Goal: Navigation & Orientation: Find specific page/section

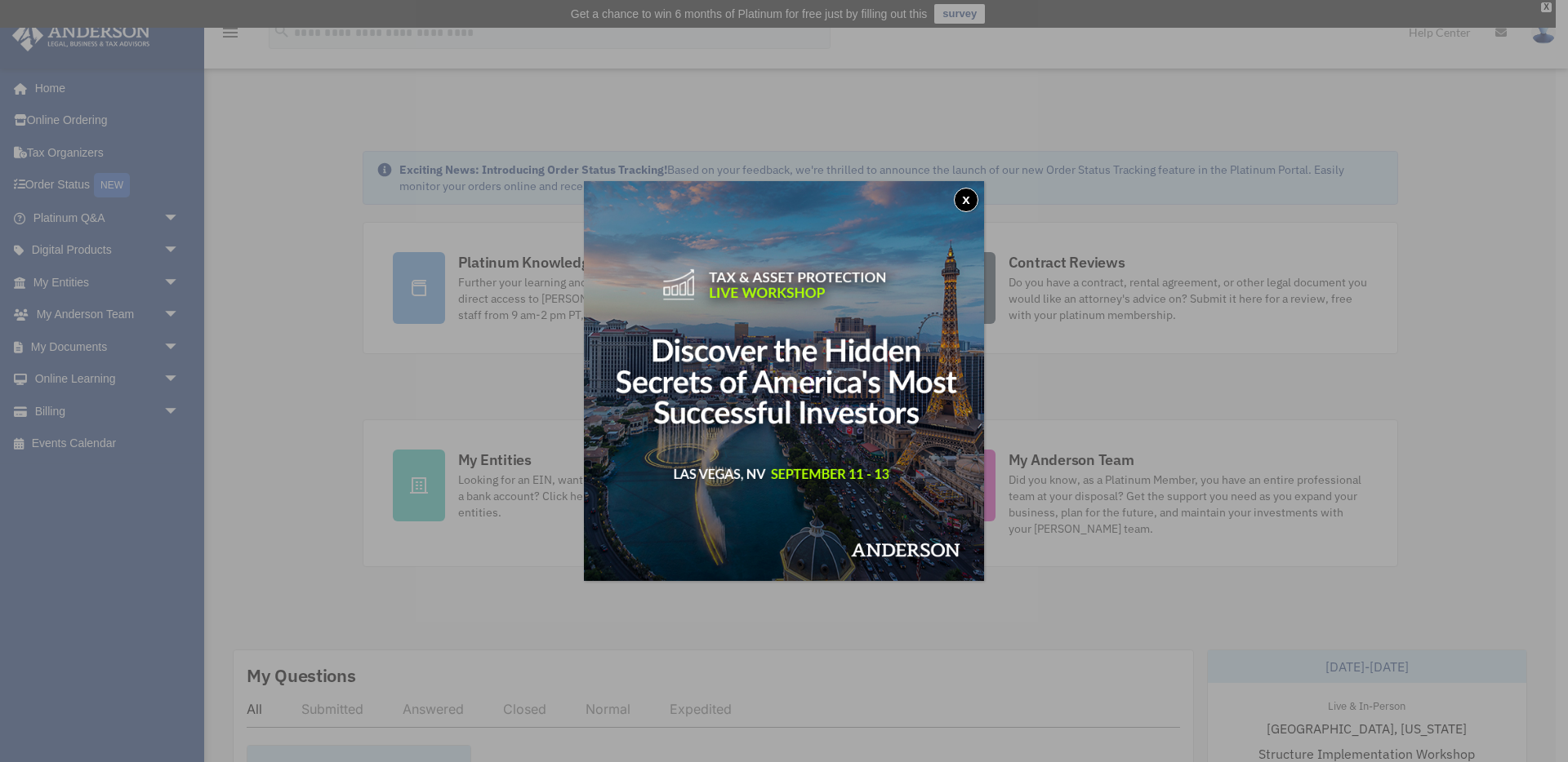
click at [970, 201] on button "x" at bounding box center [966, 200] width 24 height 24
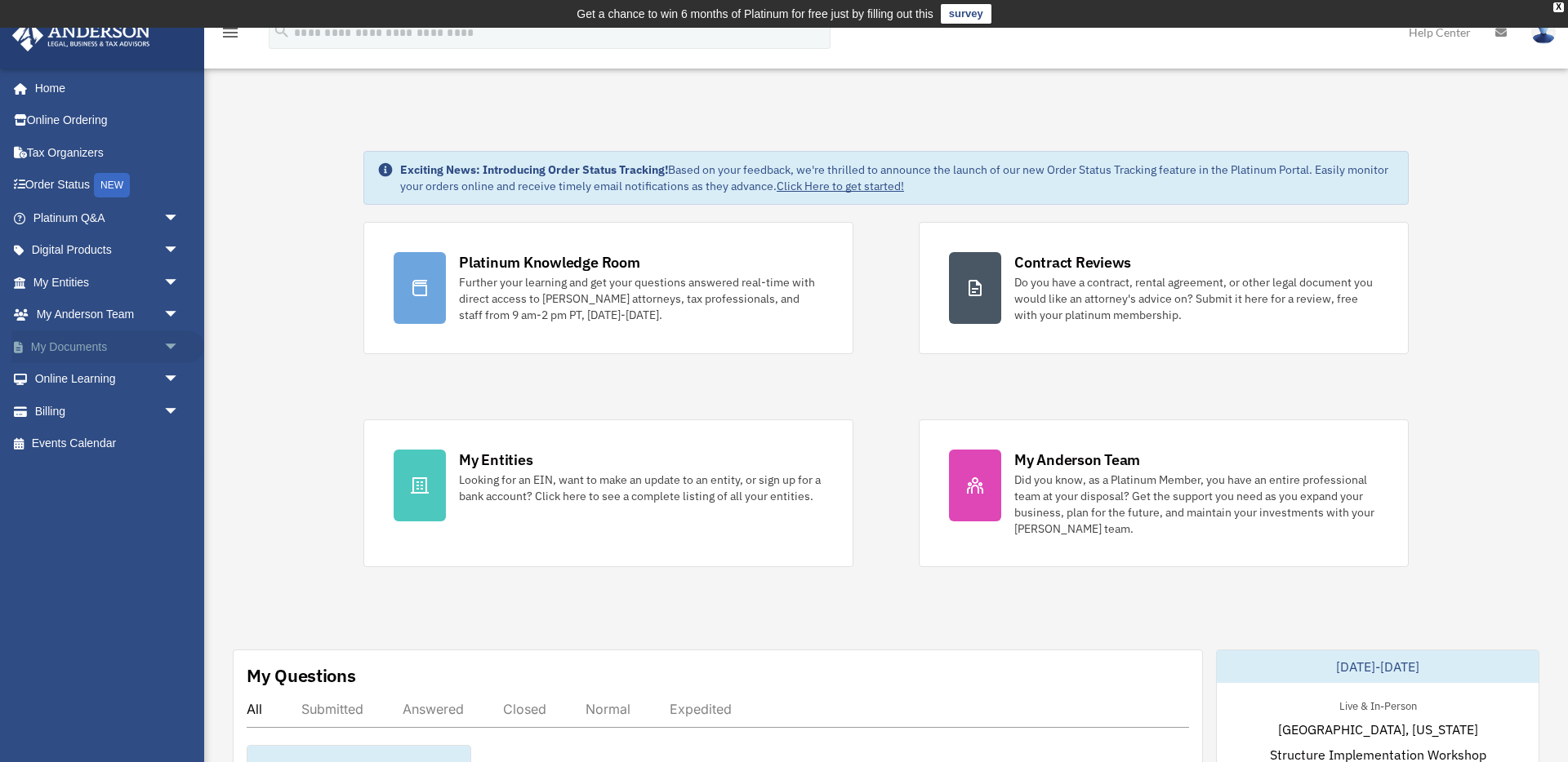
click at [165, 347] on span "arrow_drop_down" at bounding box center [179, 347] width 32 height 33
click at [70, 381] on link "Box" at bounding box center [114, 380] width 181 height 32
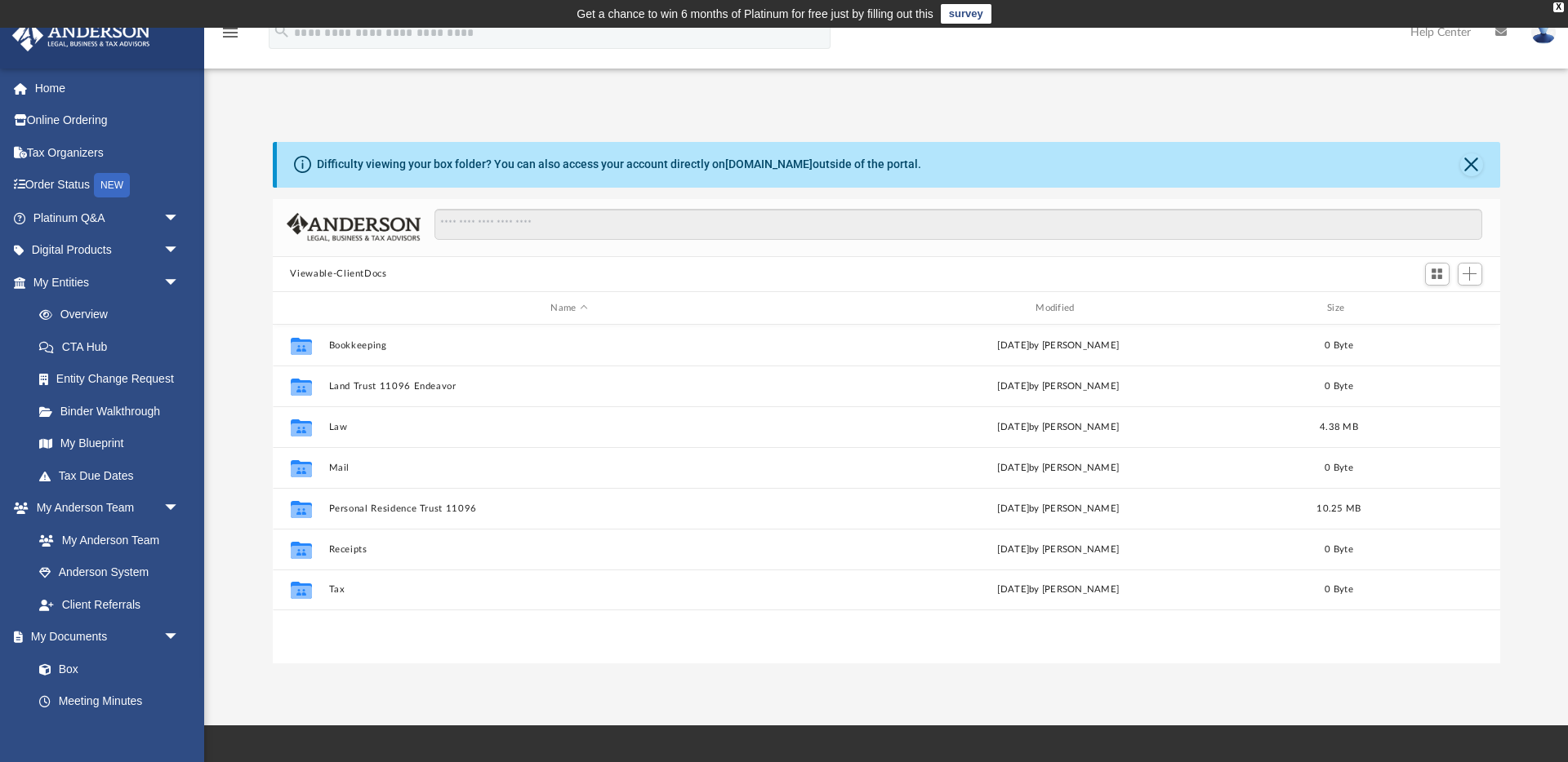
scroll to position [372, 1228]
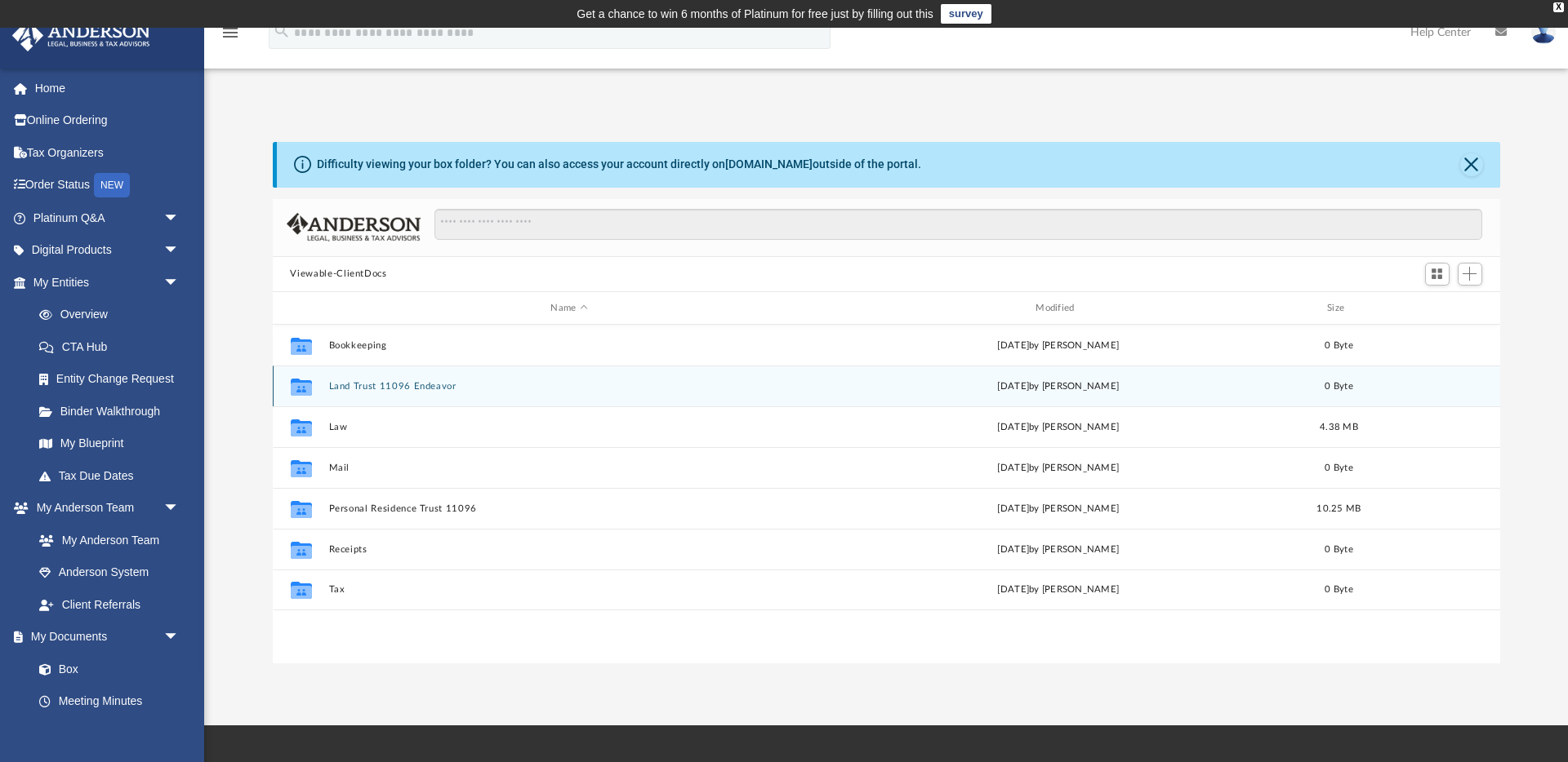
click at [364, 387] on button "Land Trust 11096 Endeavor" at bounding box center [569, 387] width 482 height 11
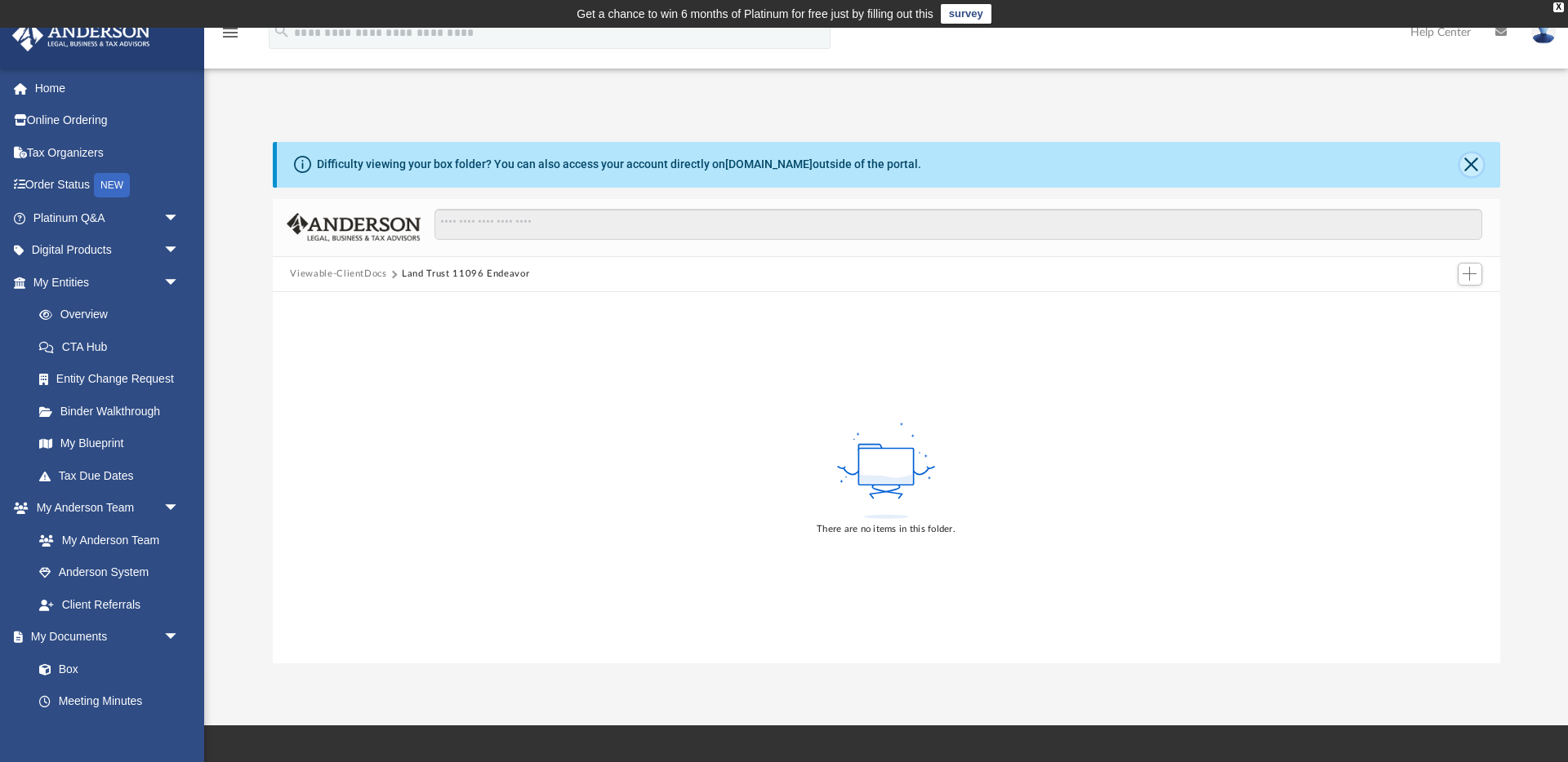
click at [1471, 168] on button "Close" at bounding box center [1472, 165] width 23 height 23
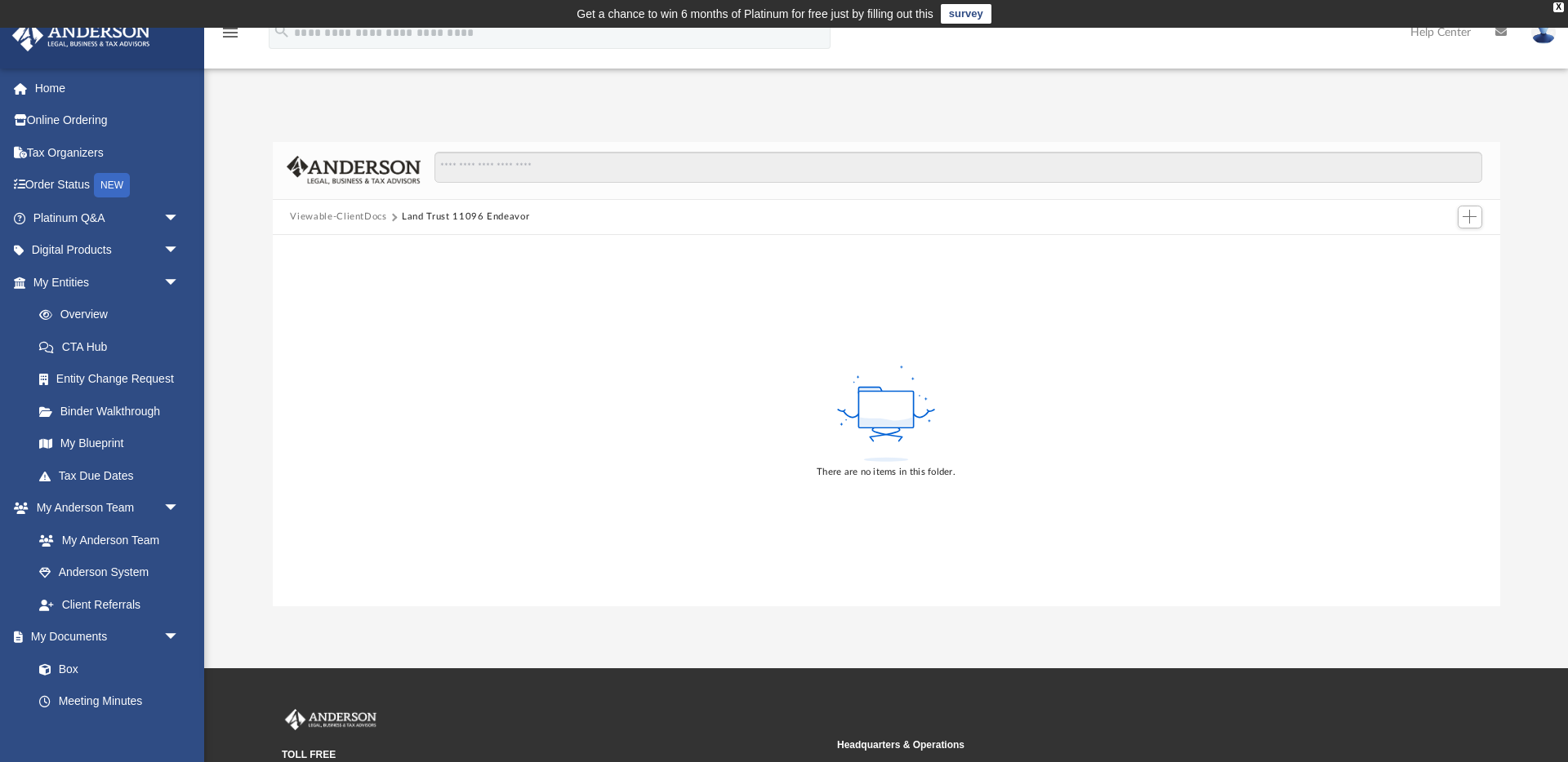
click at [318, 216] on button "Viewable-ClientDocs" at bounding box center [339, 217] width 97 height 14
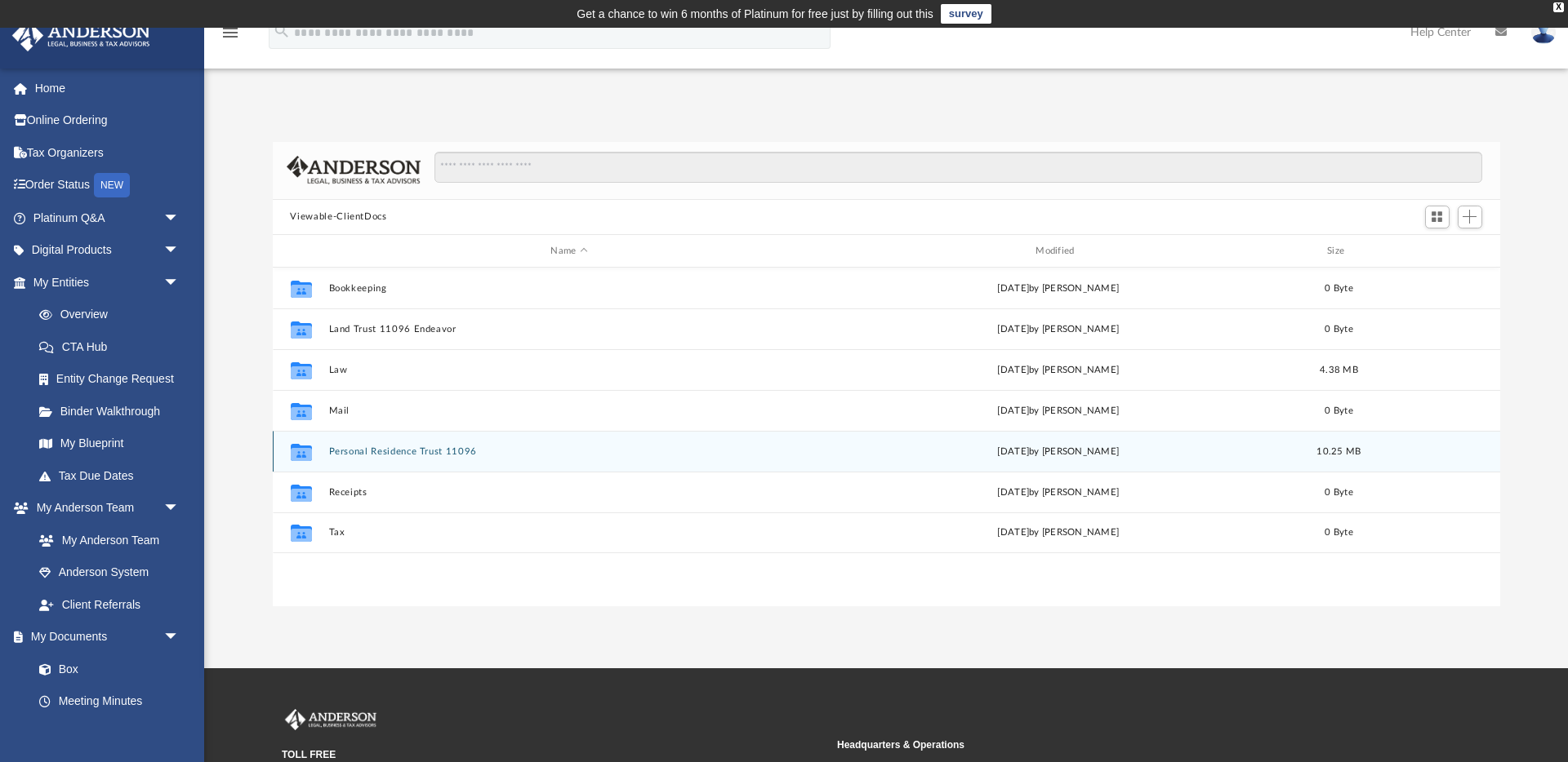
click at [366, 450] on button "Personal Residence Trust 11096" at bounding box center [569, 452] width 482 height 11
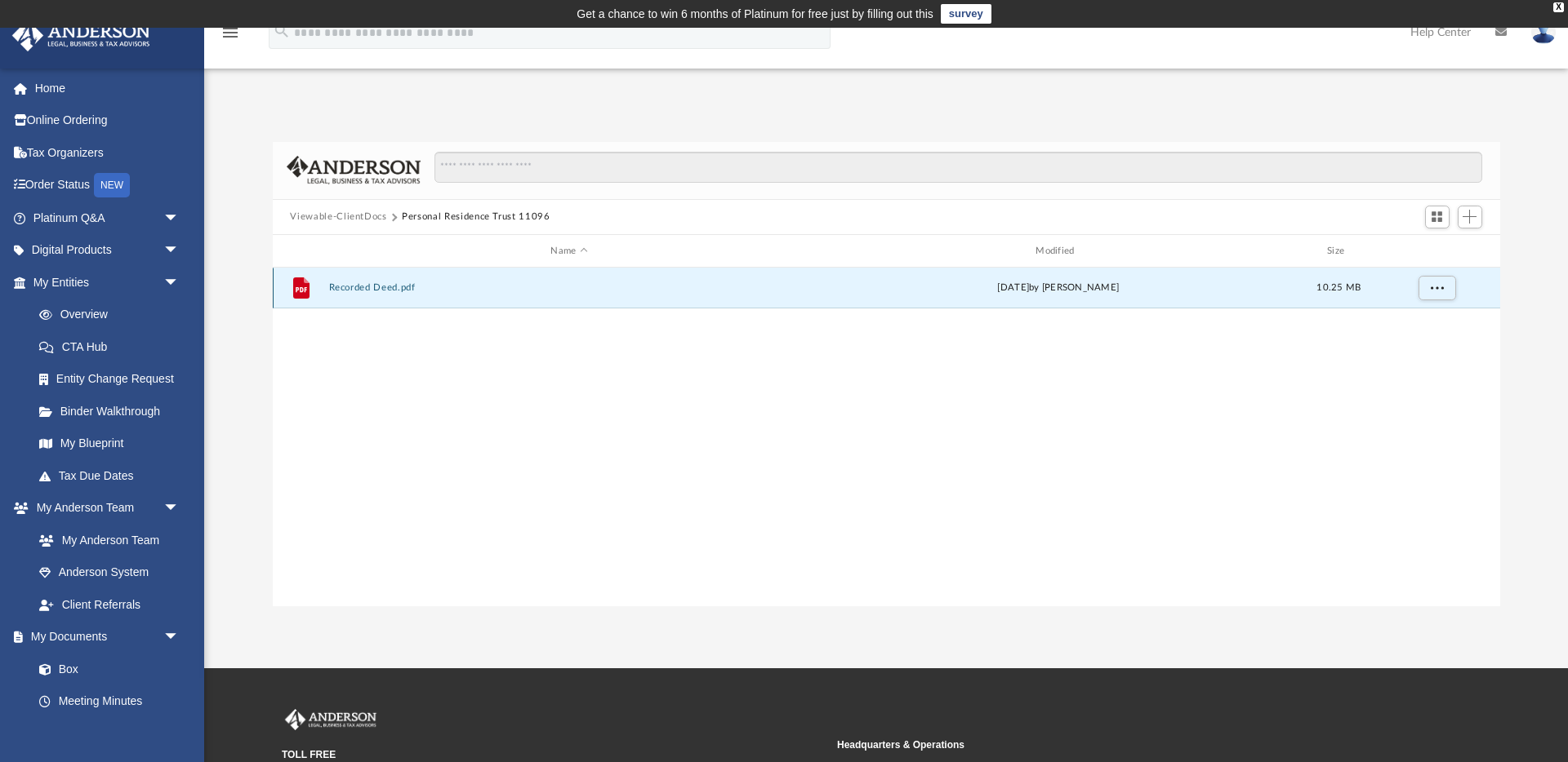
click at [386, 290] on button "Recorded Deed.pdf" at bounding box center [569, 288] width 482 height 11
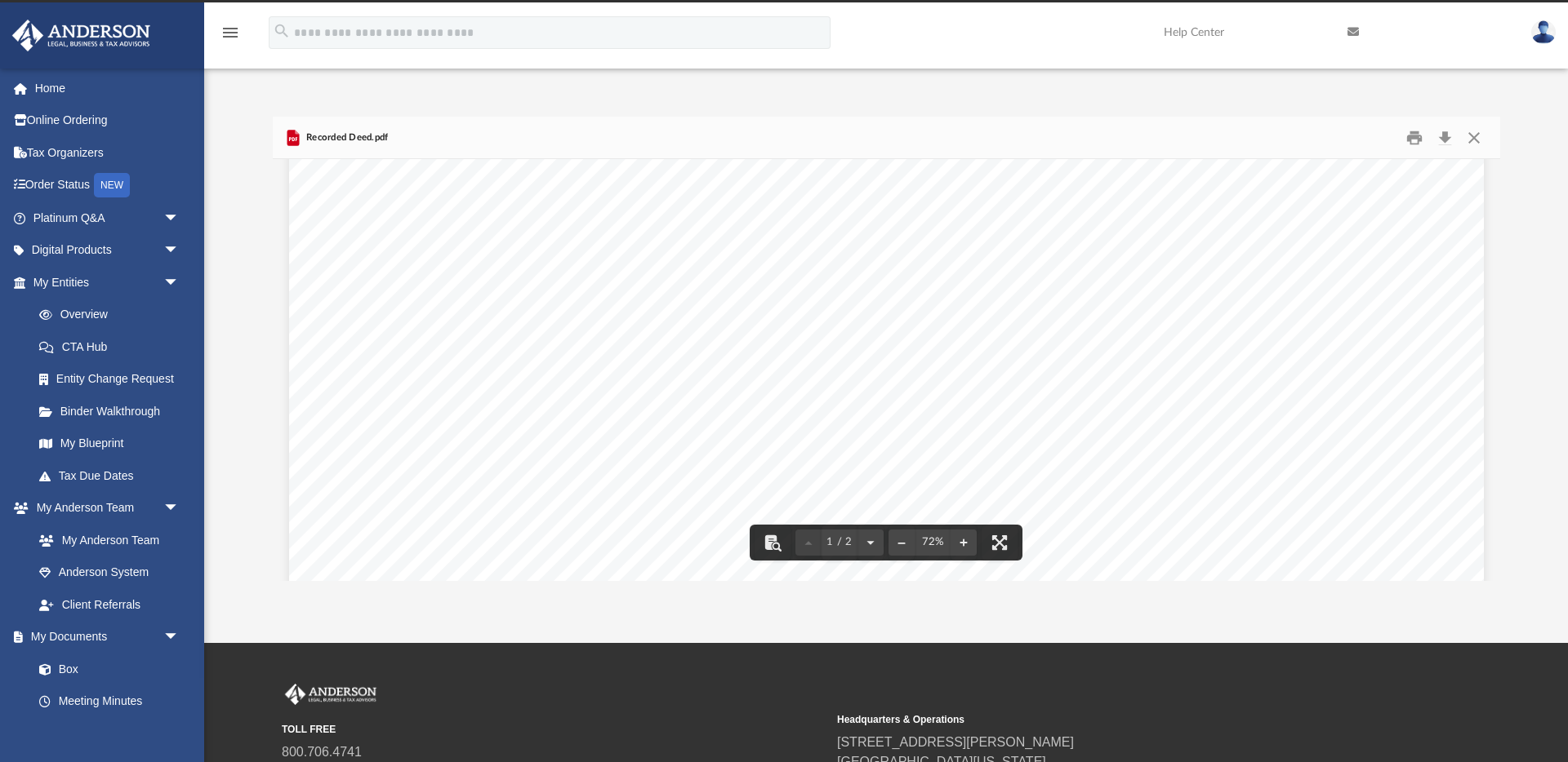
scroll to position [0, 0]
click at [1471, 136] on button "Close" at bounding box center [1474, 137] width 30 height 25
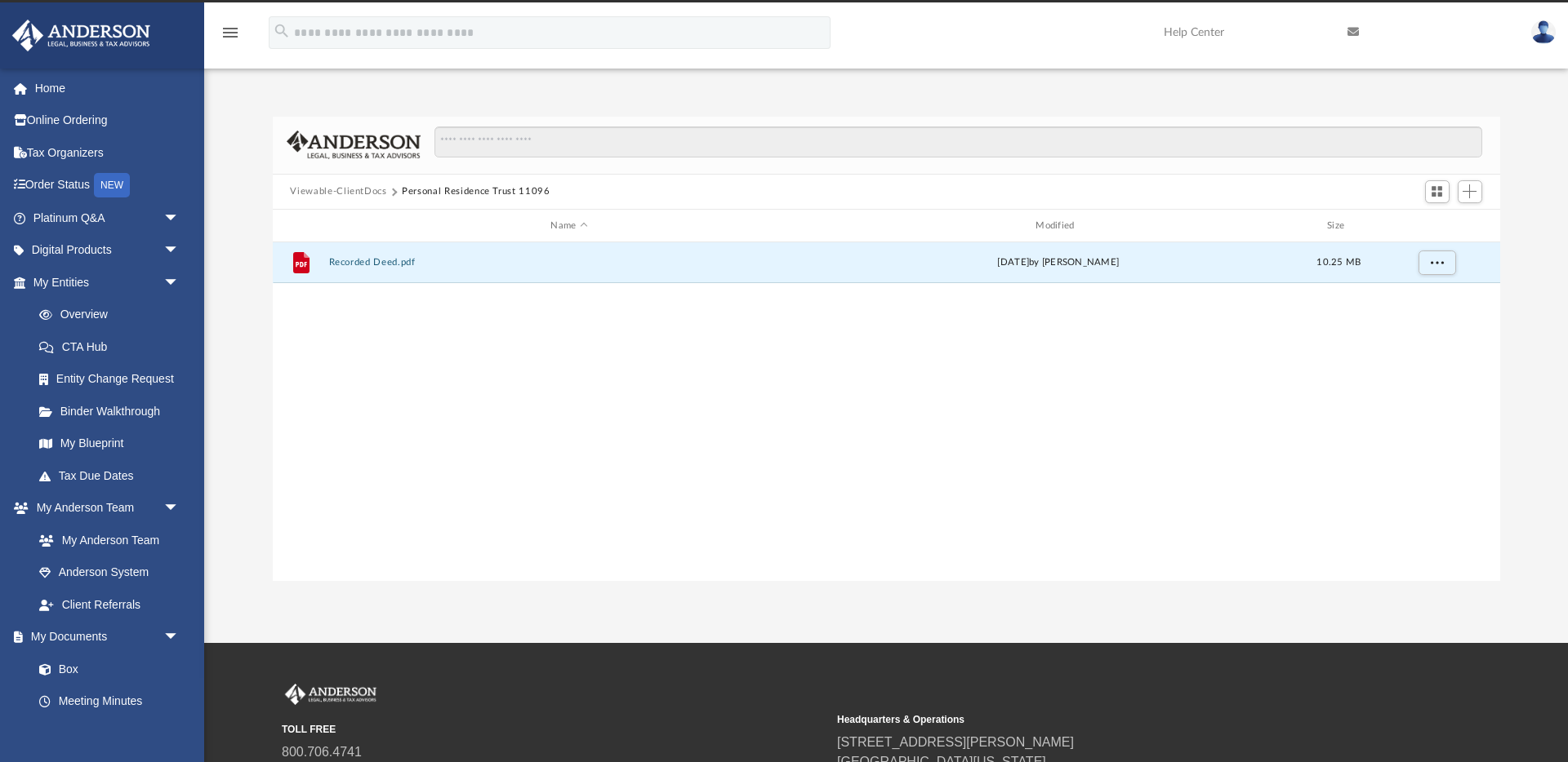
click at [364, 193] on button "Viewable-ClientDocs" at bounding box center [339, 192] width 97 height 14
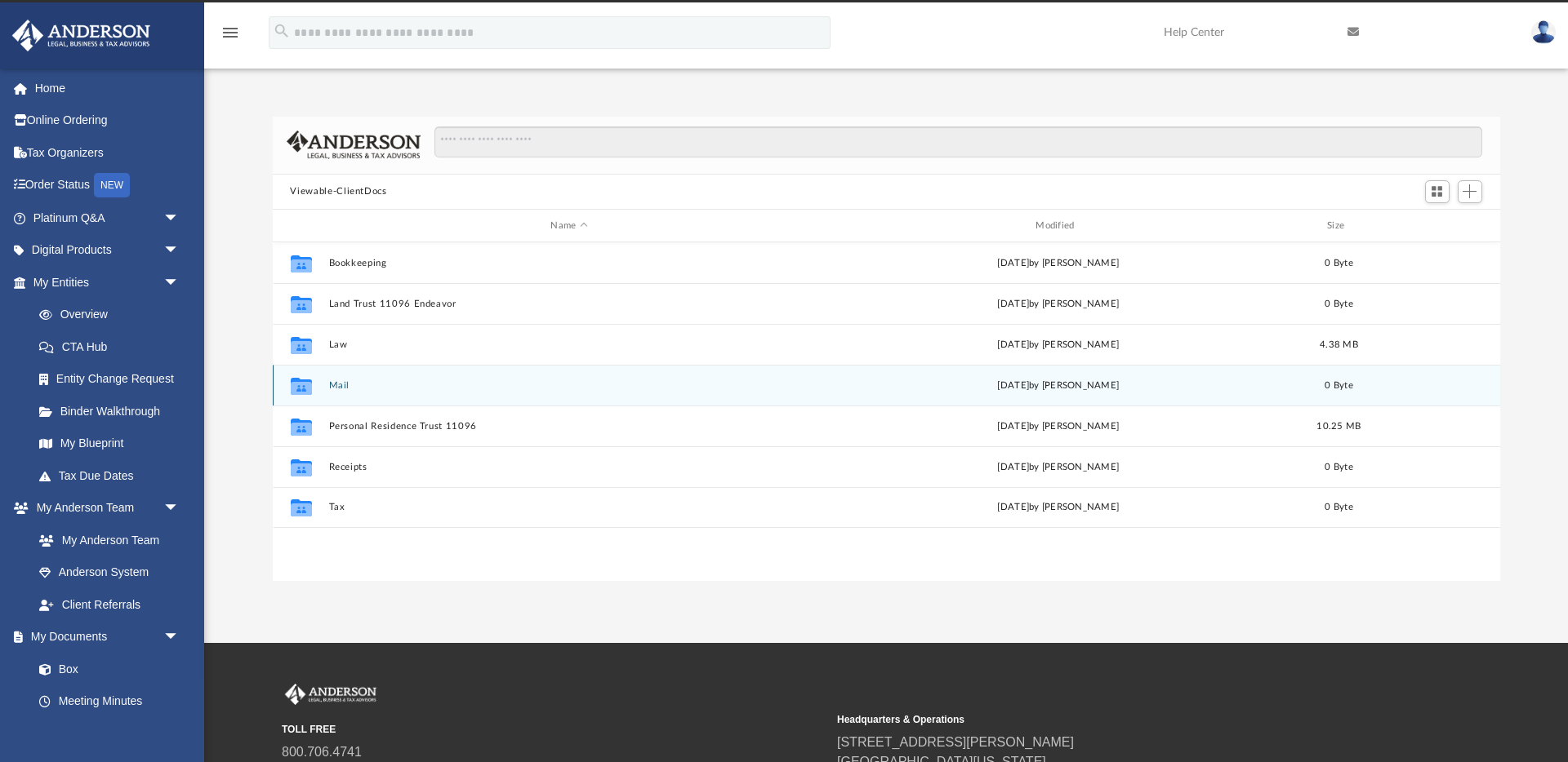
click at [337, 387] on button "Mail" at bounding box center [569, 386] width 482 height 11
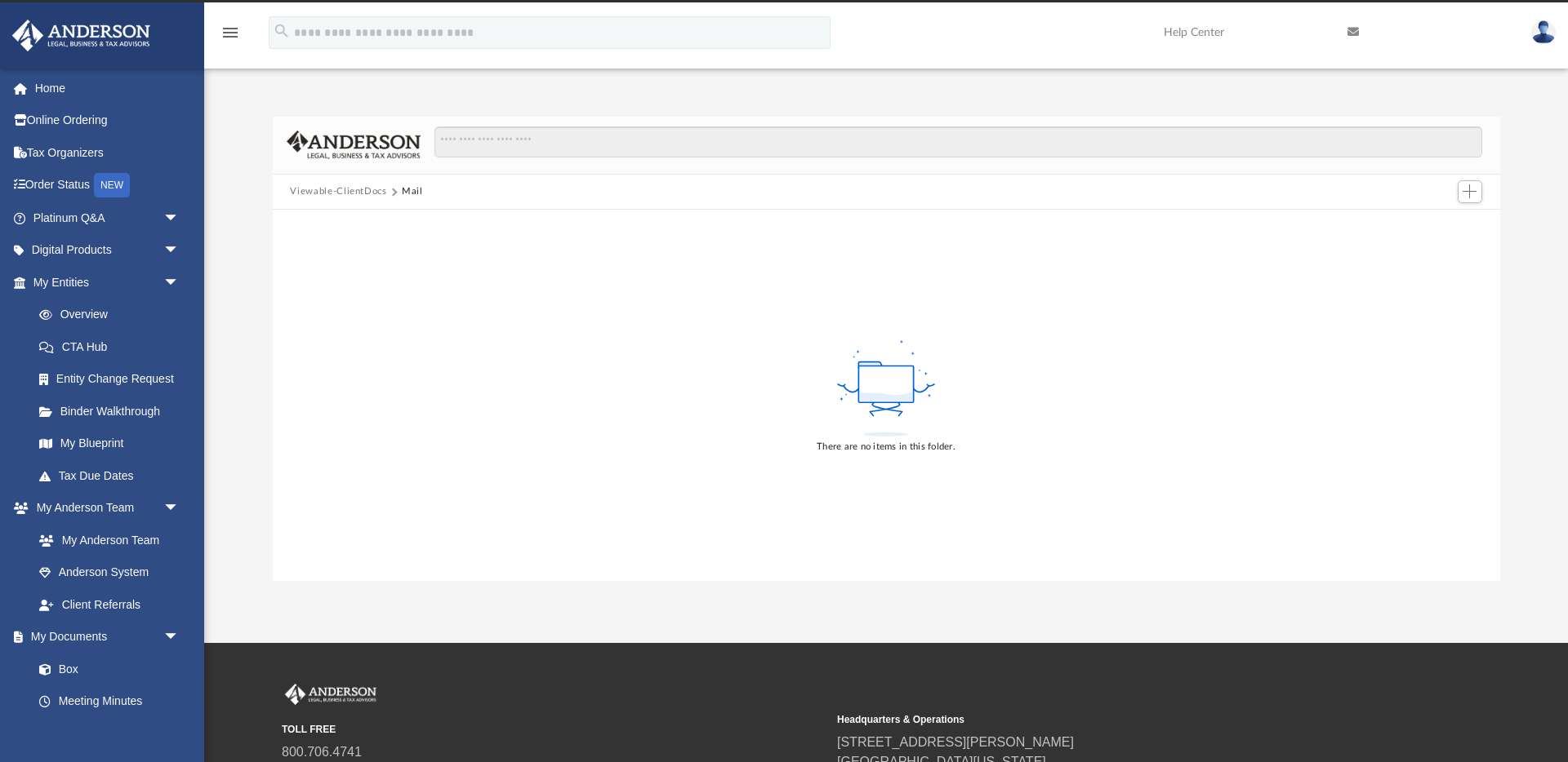
click at [366, 193] on button "Viewable-ClientDocs" at bounding box center [339, 192] width 97 height 14
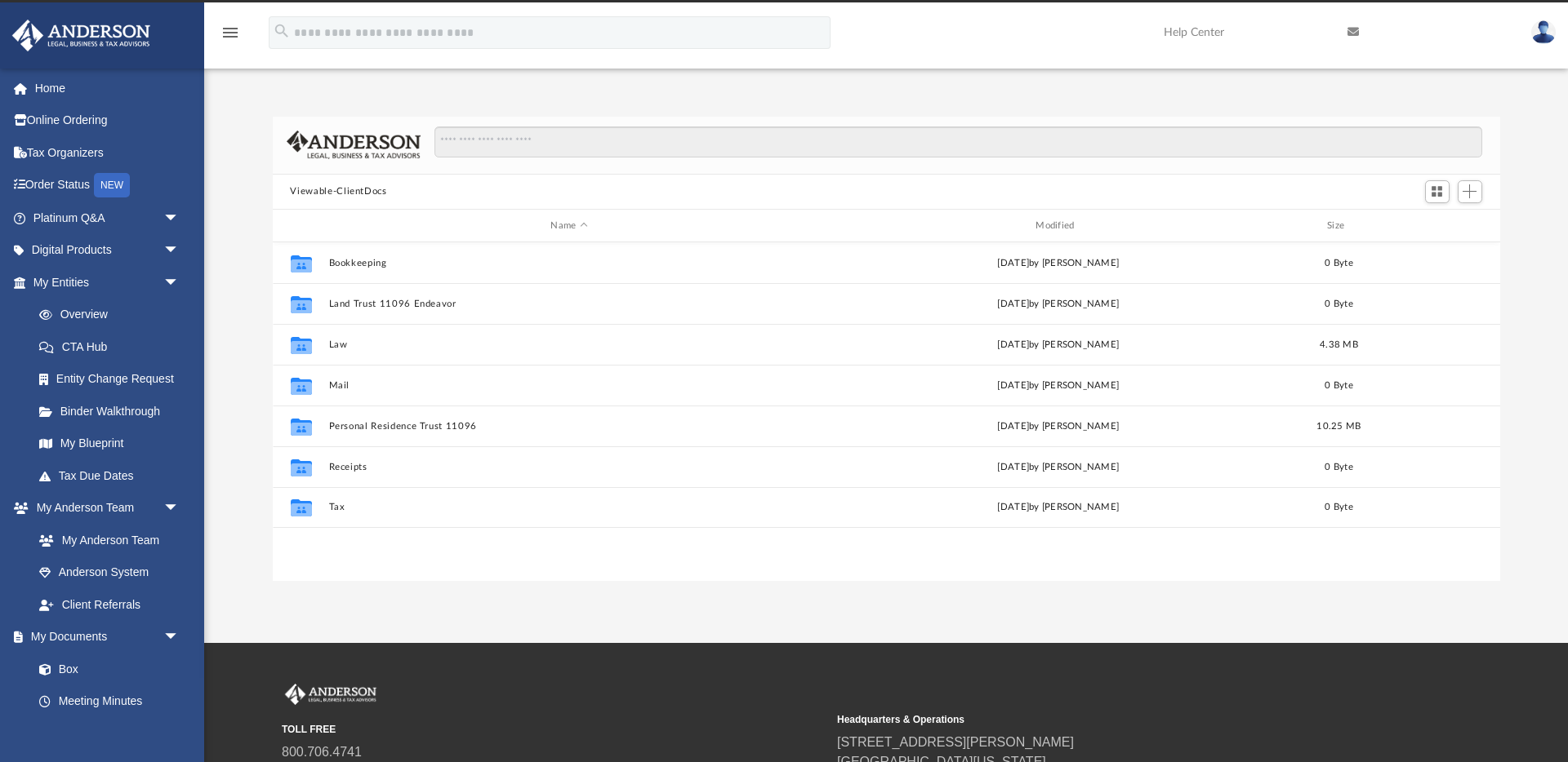
scroll to position [372, 1228]
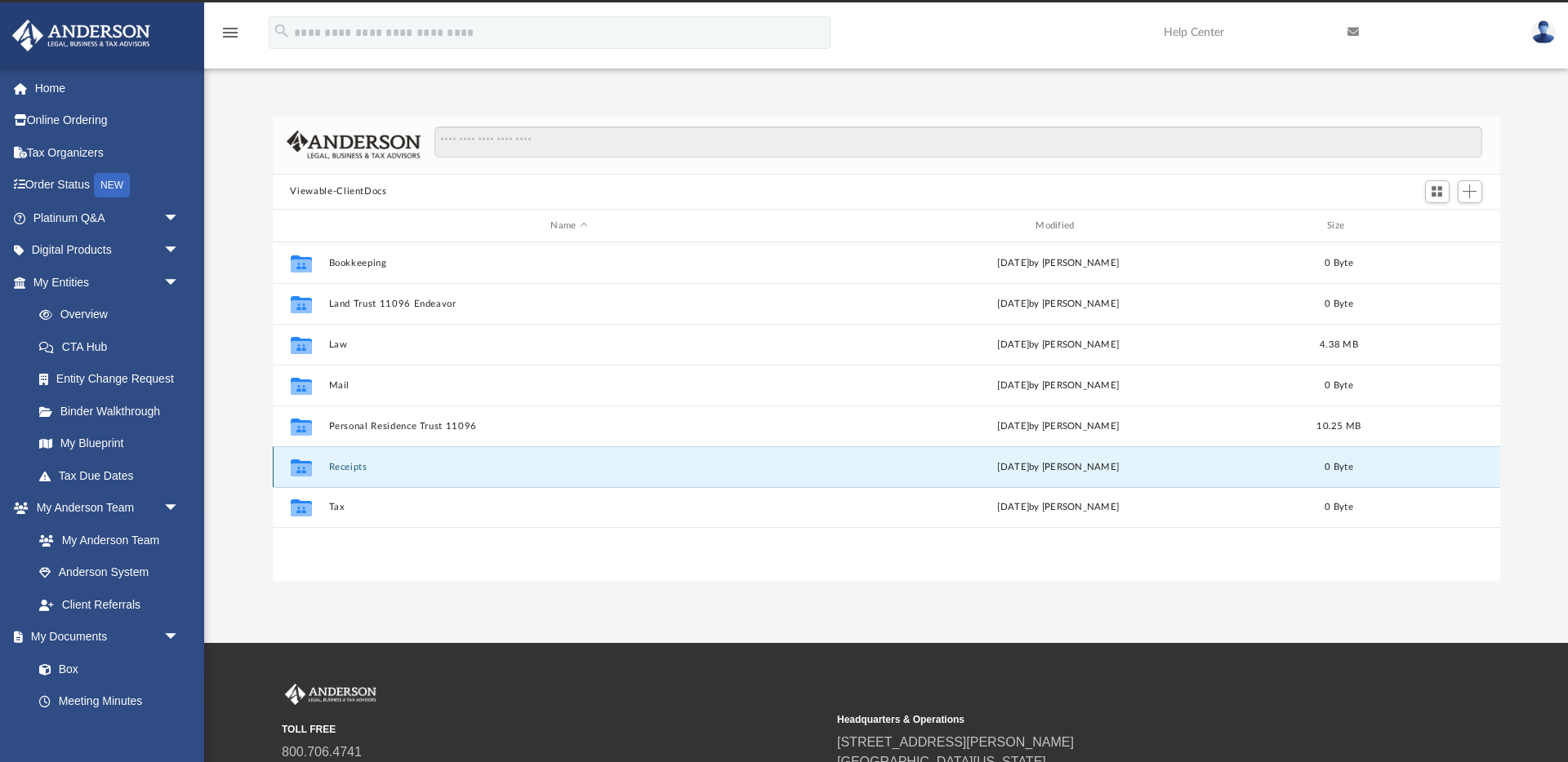
click at [354, 467] on button "Receipts" at bounding box center [569, 467] width 482 height 11
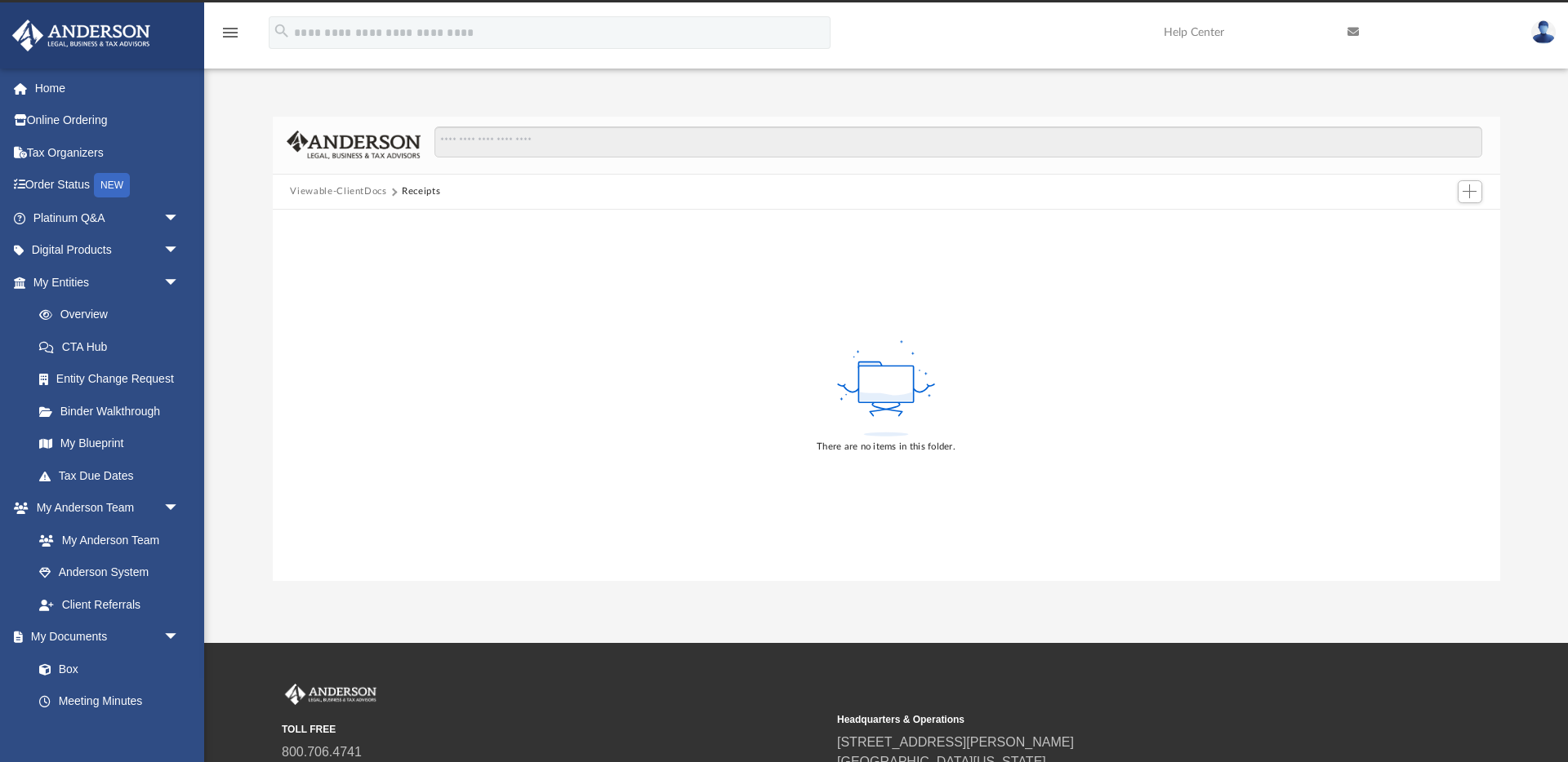
click at [348, 184] on button "Viewable-ClientDocs" at bounding box center [339, 192] width 97 height 14
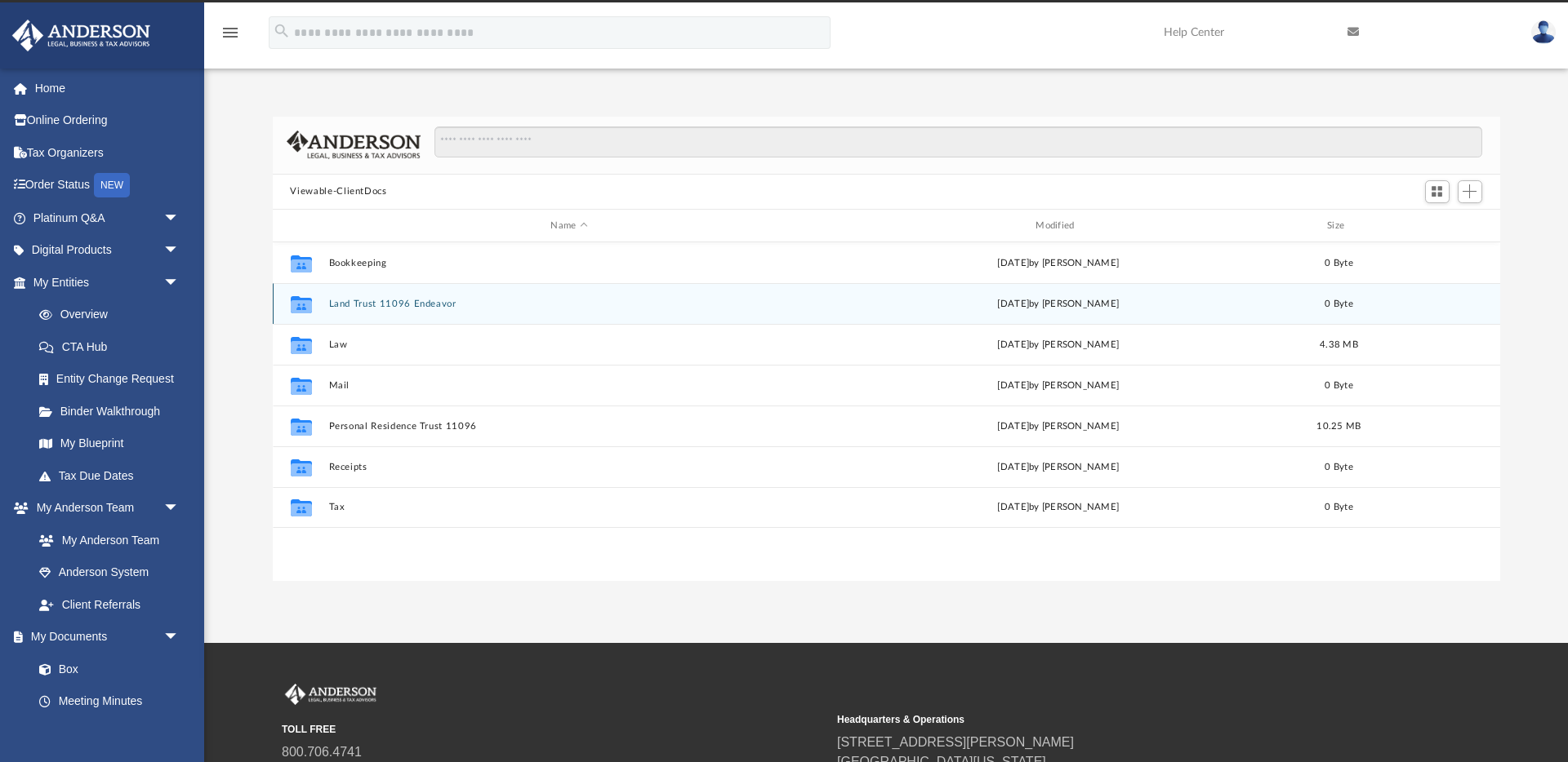
click at [337, 304] on button "Land Trust 11096 Endeavor" at bounding box center [569, 304] width 482 height 11
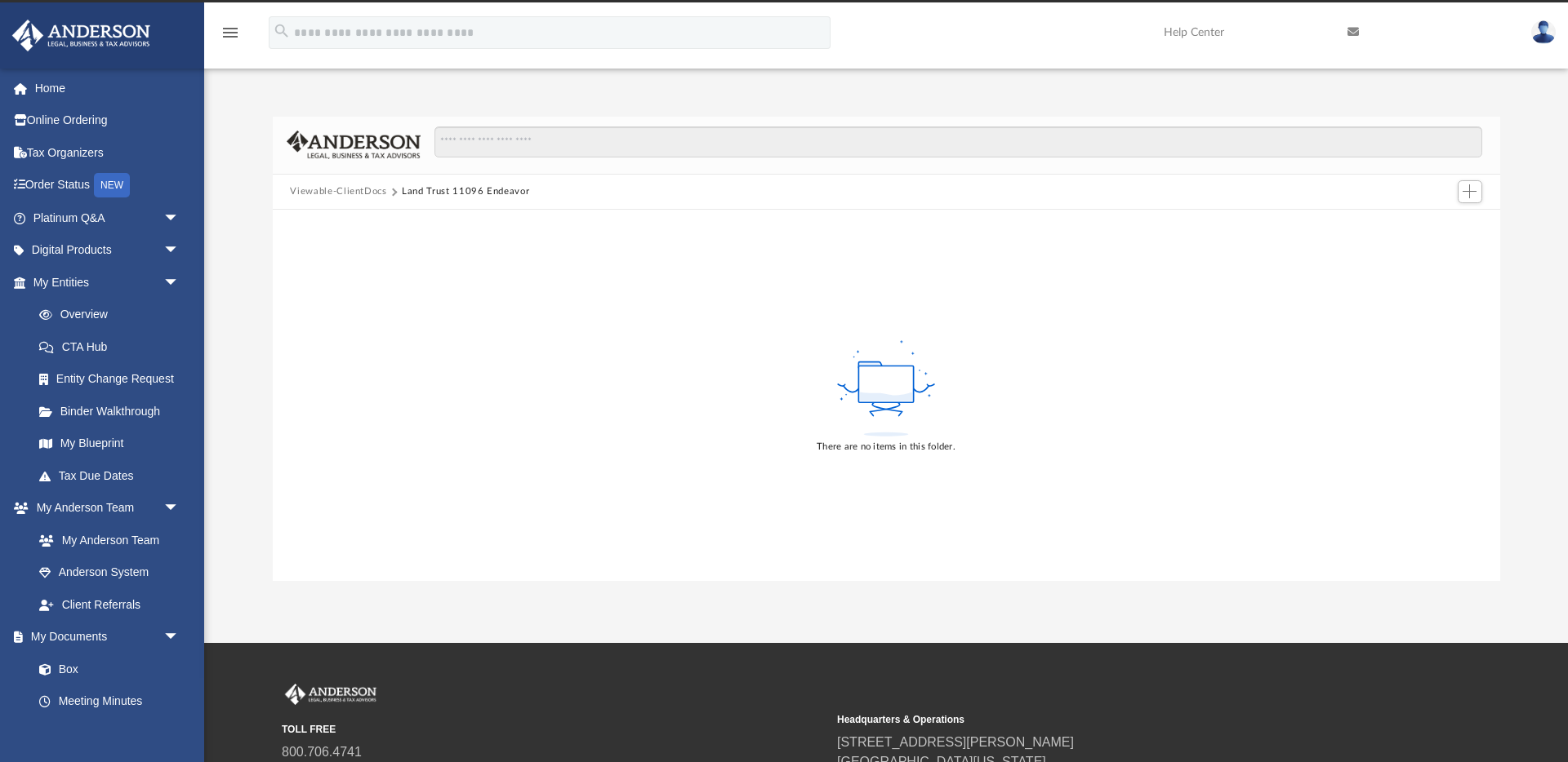
click at [344, 191] on button "Viewable-ClientDocs" at bounding box center [339, 192] width 97 height 14
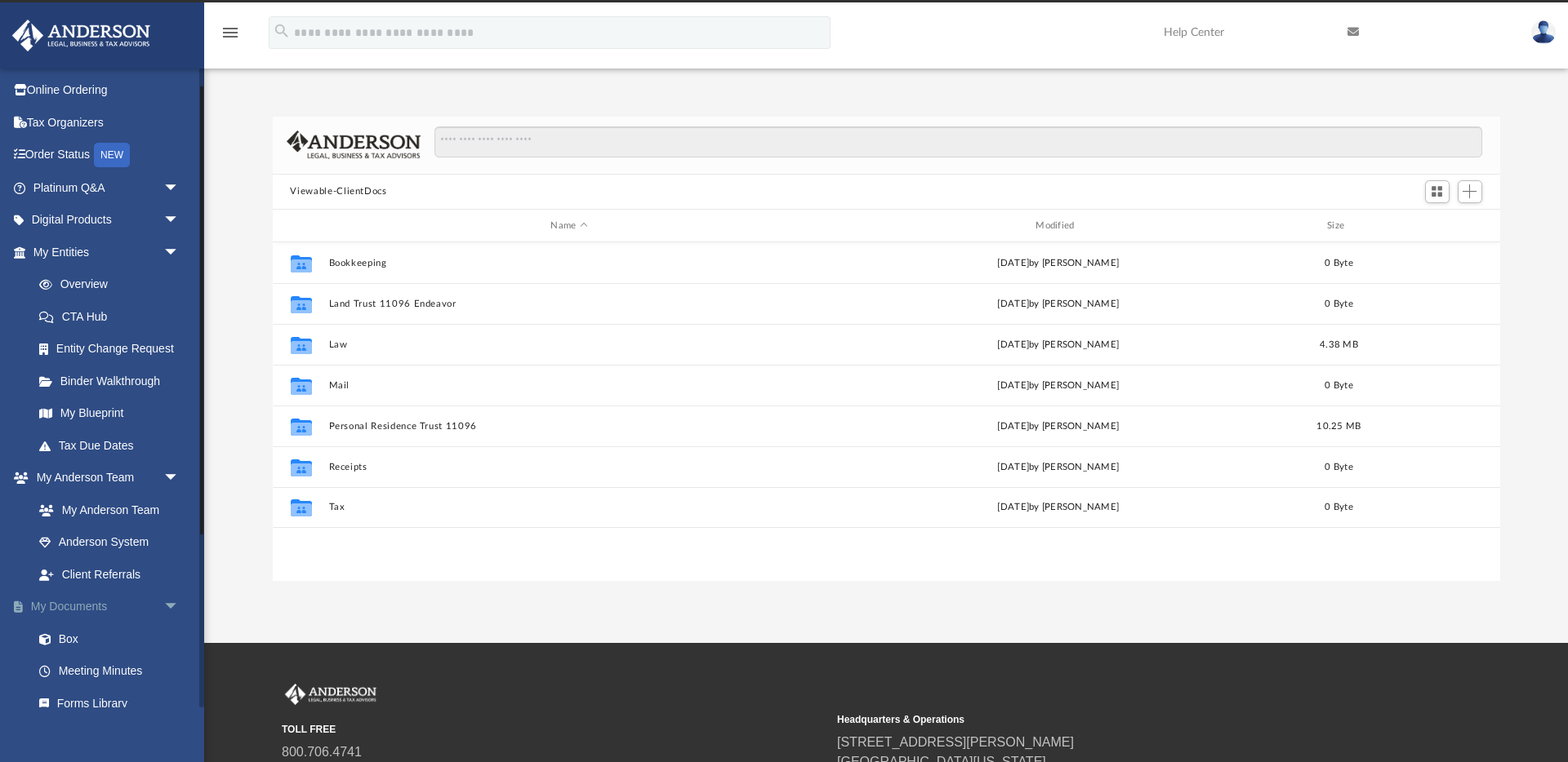
scroll to position [24, 0]
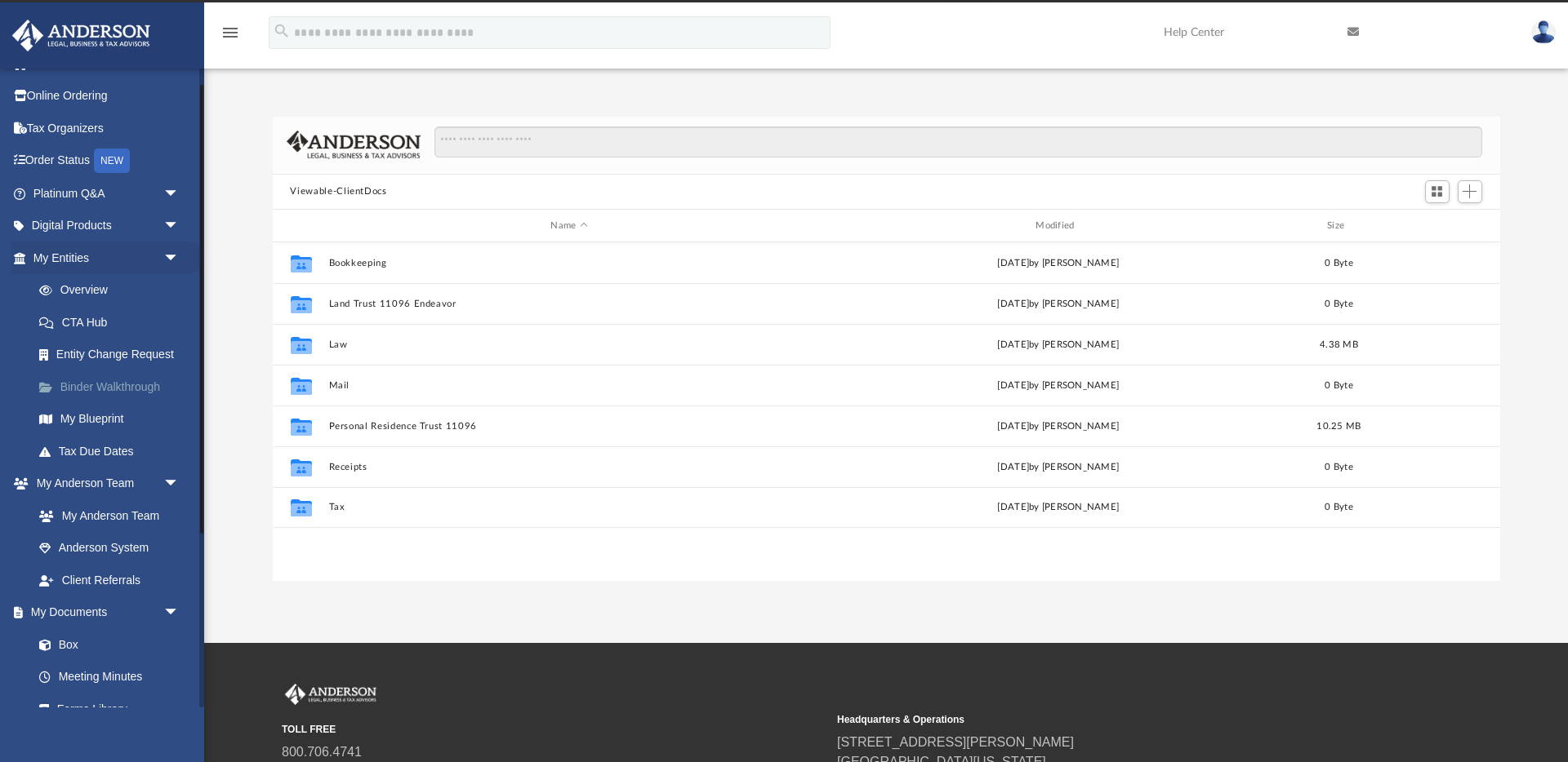
click at [106, 382] on link "Binder Walkthrough" at bounding box center [114, 387] width 181 height 32
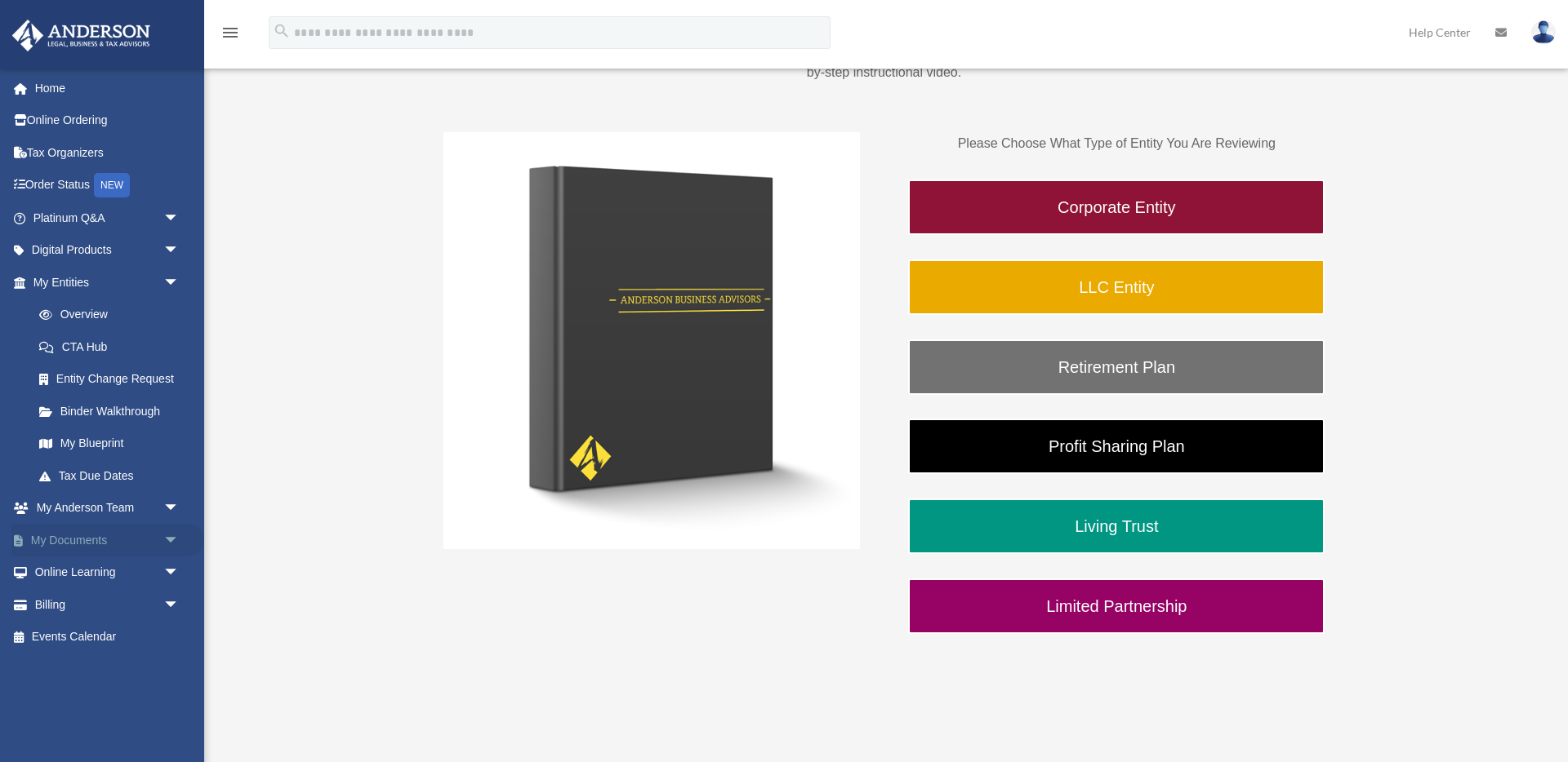
scroll to position [265, 0]
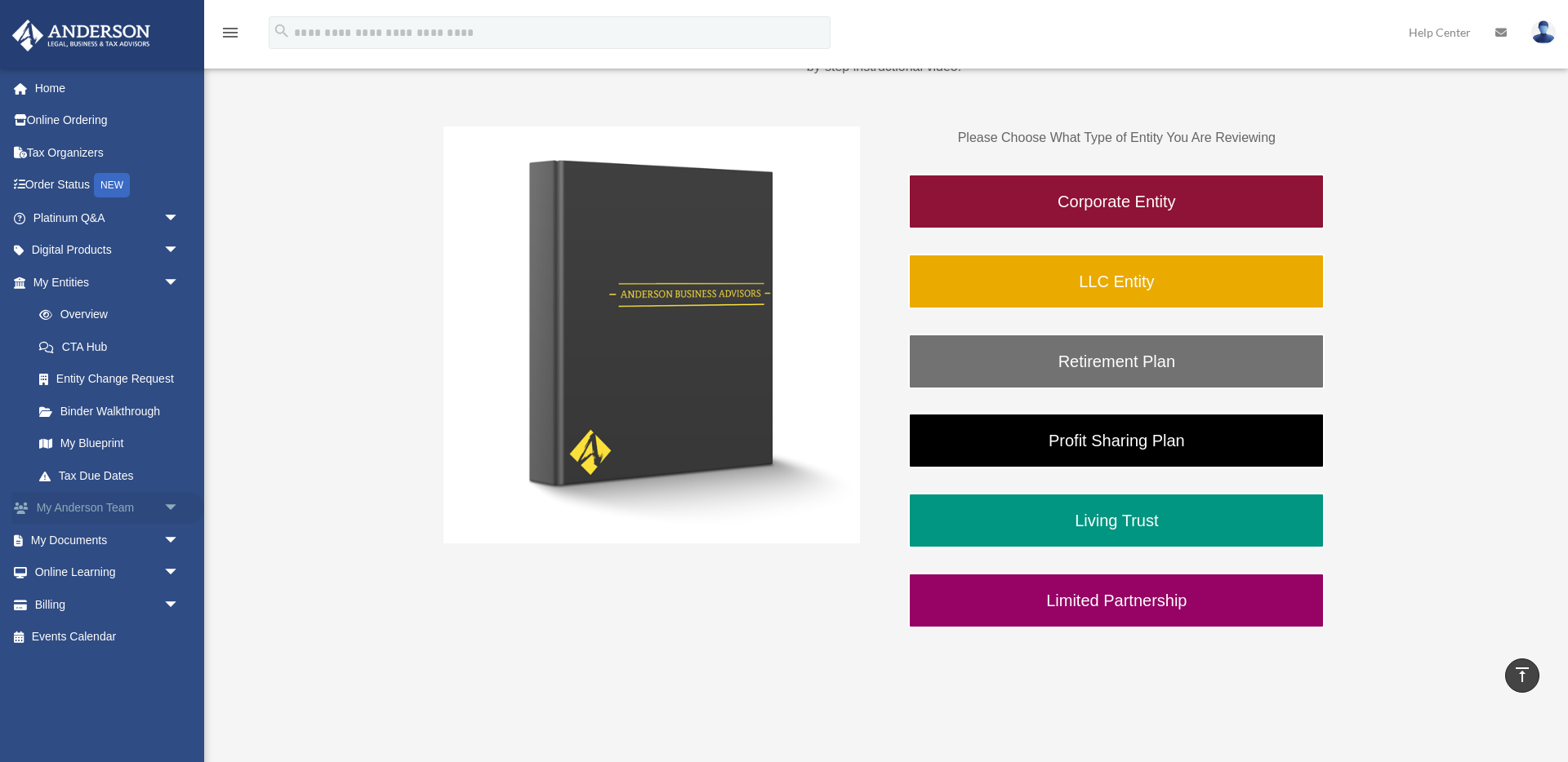
click at [143, 513] on link "My Anderson Team arrow_drop_down" at bounding box center [108, 509] width 193 height 32
click at [175, 503] on span "arrow_drop_down" at bounding box center [179, 509] width 32 height 33
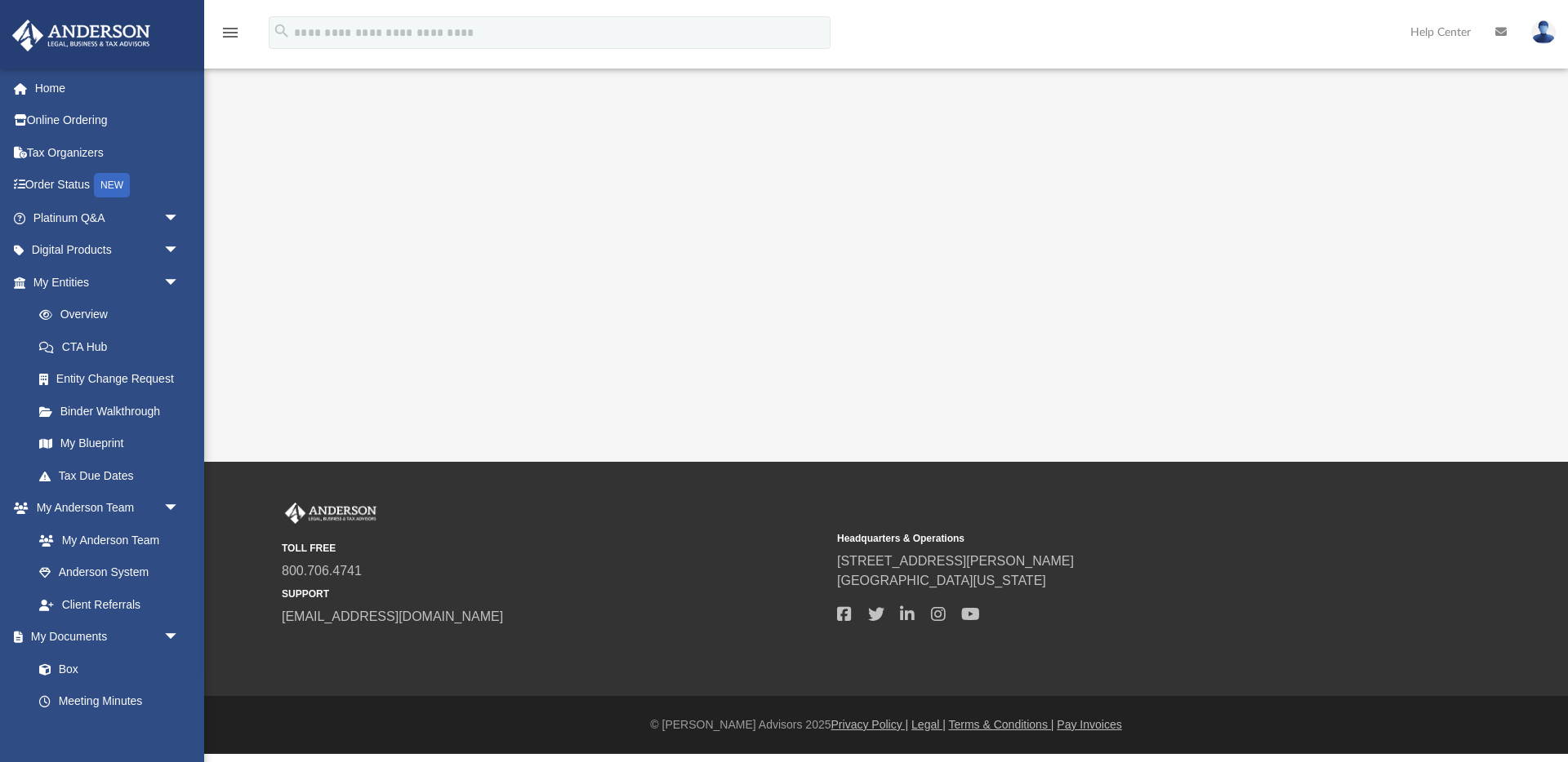
click at [120, 545] on link "My Anderson Team" at bounding box center [106, 540] width 165 height 32
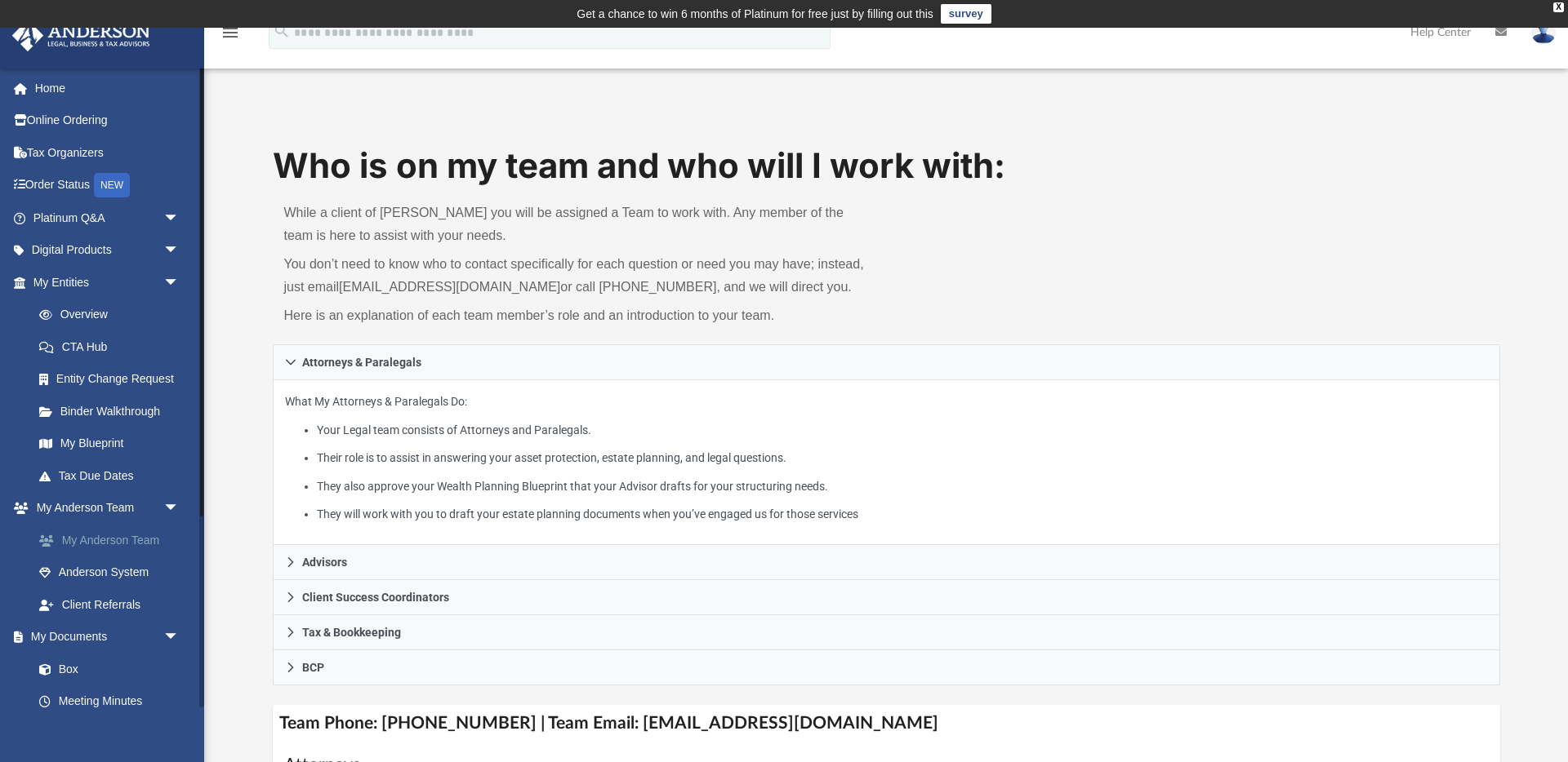
click at [99, 539] on link "My Anderson Team" at bounding box center [114, 540] width 181 height 32
click at [74, 667] on link "Box" at bounding box center [114, 669] width 181 height 32
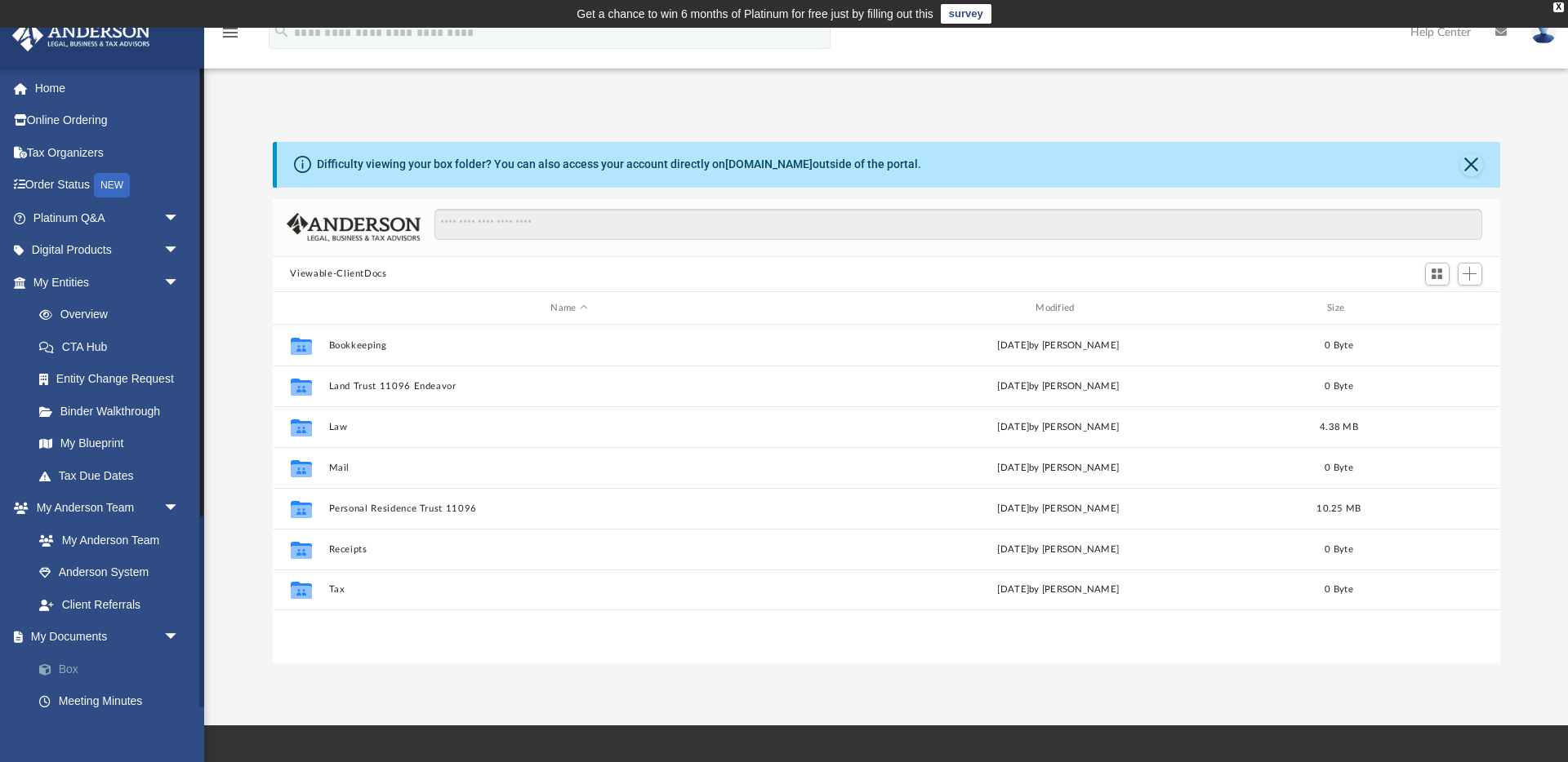
scroll to position [372, 1228]
click at [92, 307] on link "Overview" at bounding box center [114, 315] width 181 height 32
